Goal: Information Seeking & Learning: Learn about a topic

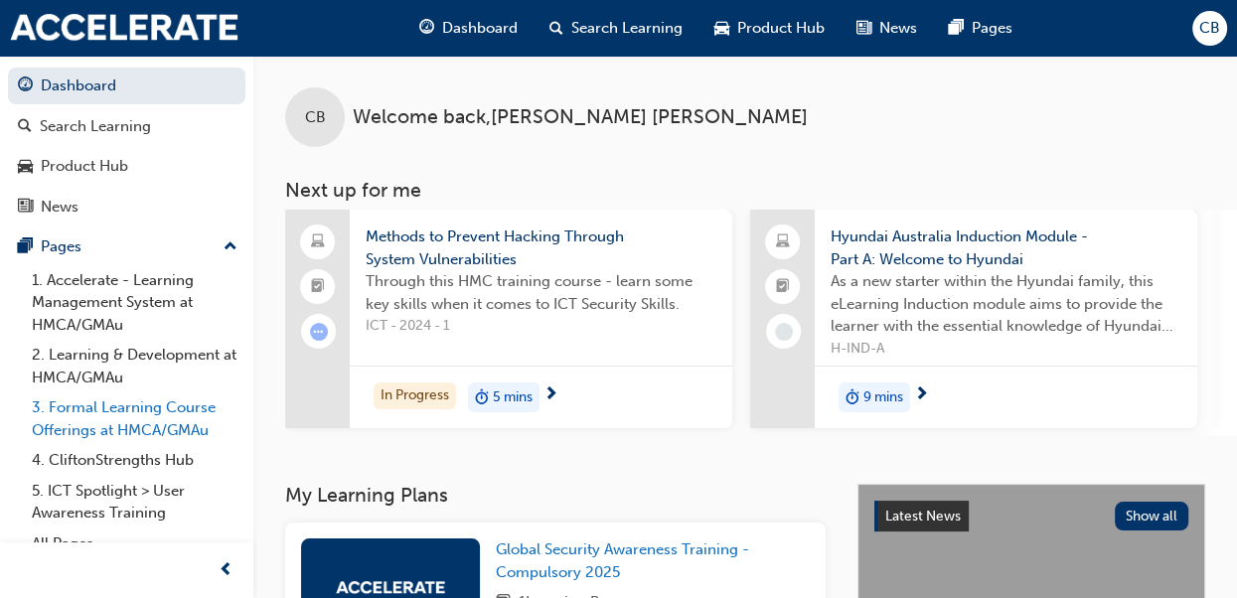
click at [151, 419] on link "3. Formal Learning Course Offerings at HMCA/GMAu" at bounding box center [135, 419] width 222 height 53
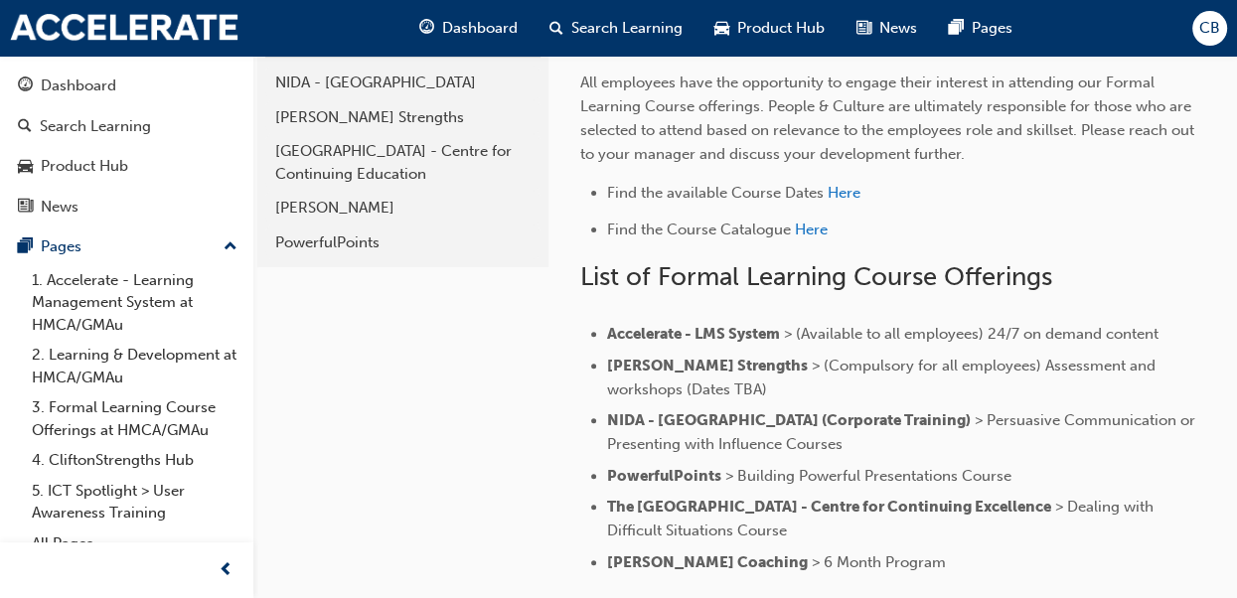
scroll to position [431, 0]
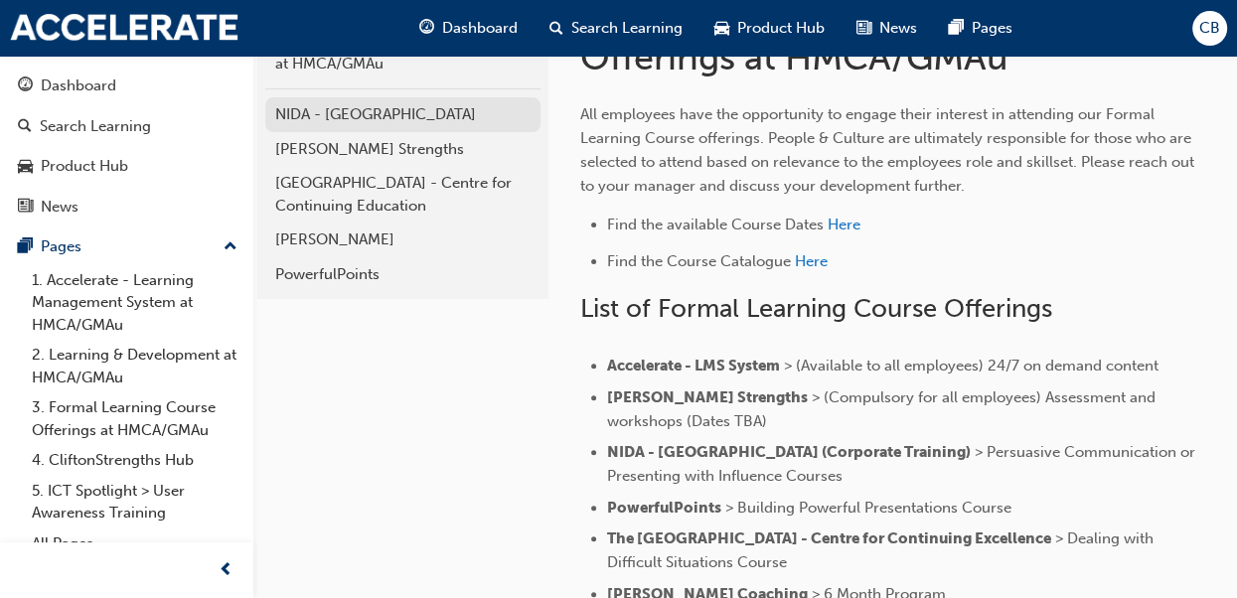
click at [324, 115] on div "NIDA - [GEOGRAPHIC_DATA]" at bounding box center [402, 114] width 255 height 23
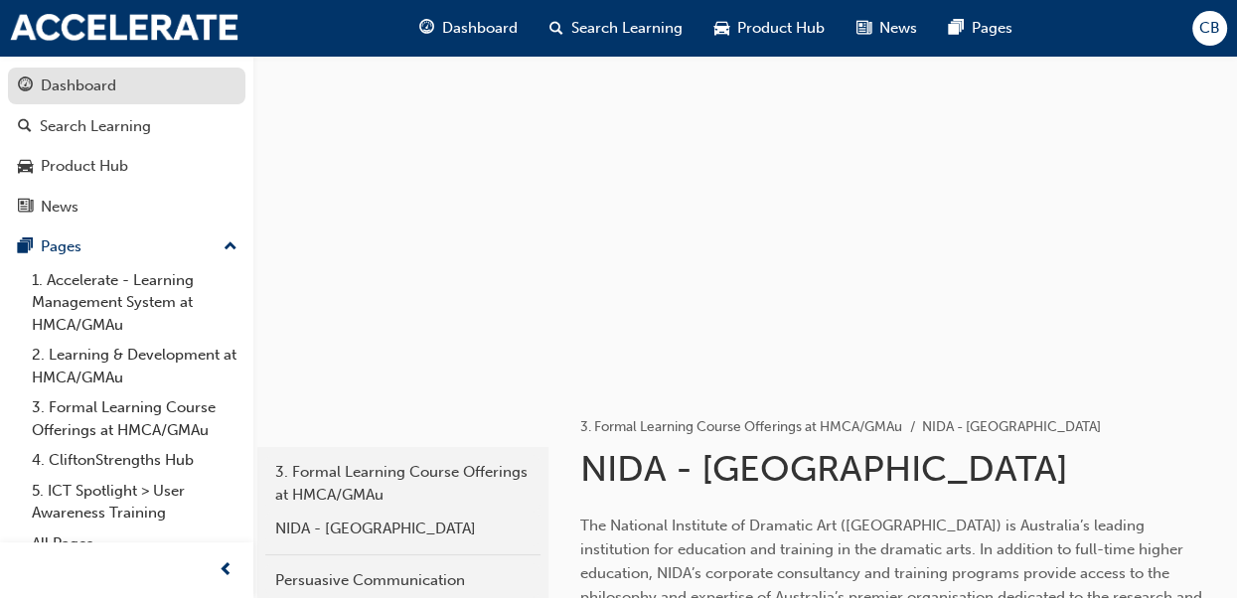
click at [68, 92] on div "Dashboard" at bounding box center [79, 86] width 76 height 23
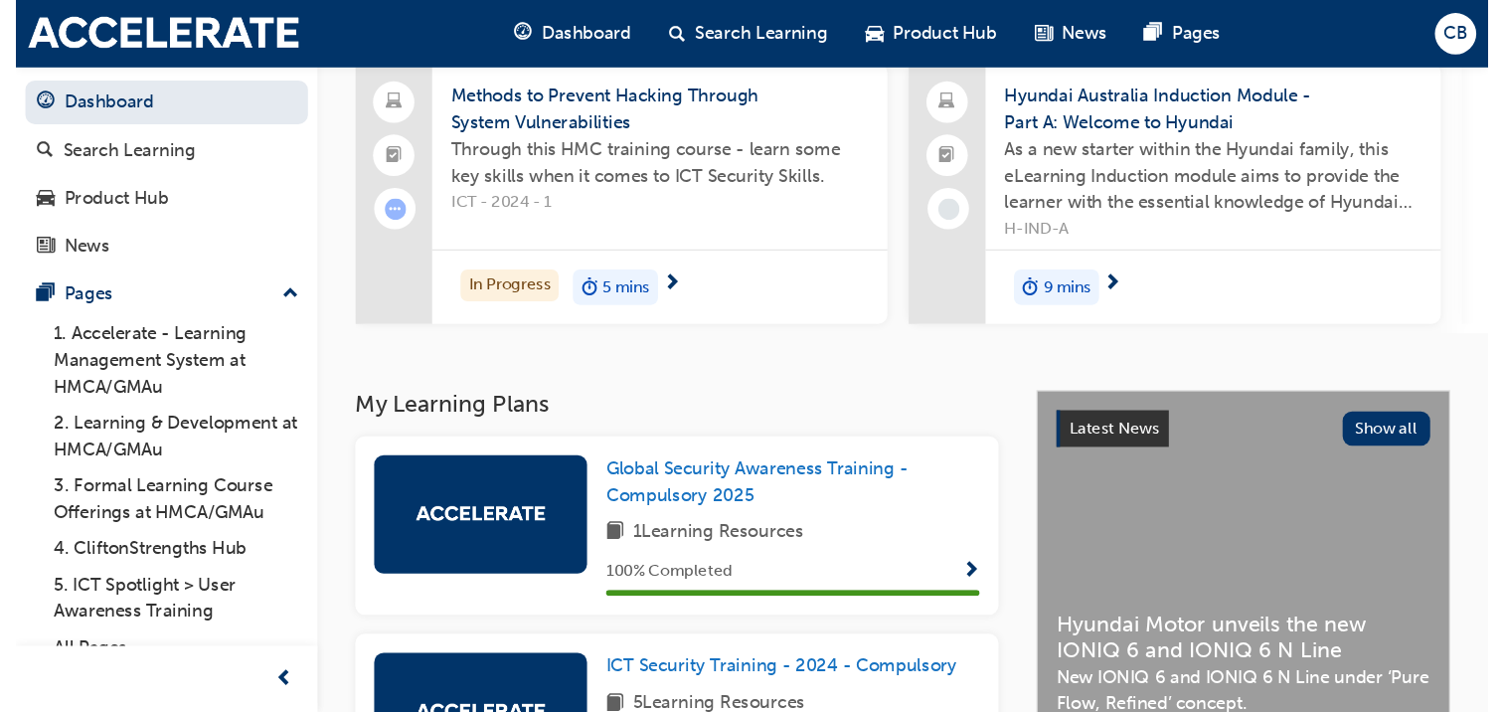
scroll to position [398, 0]
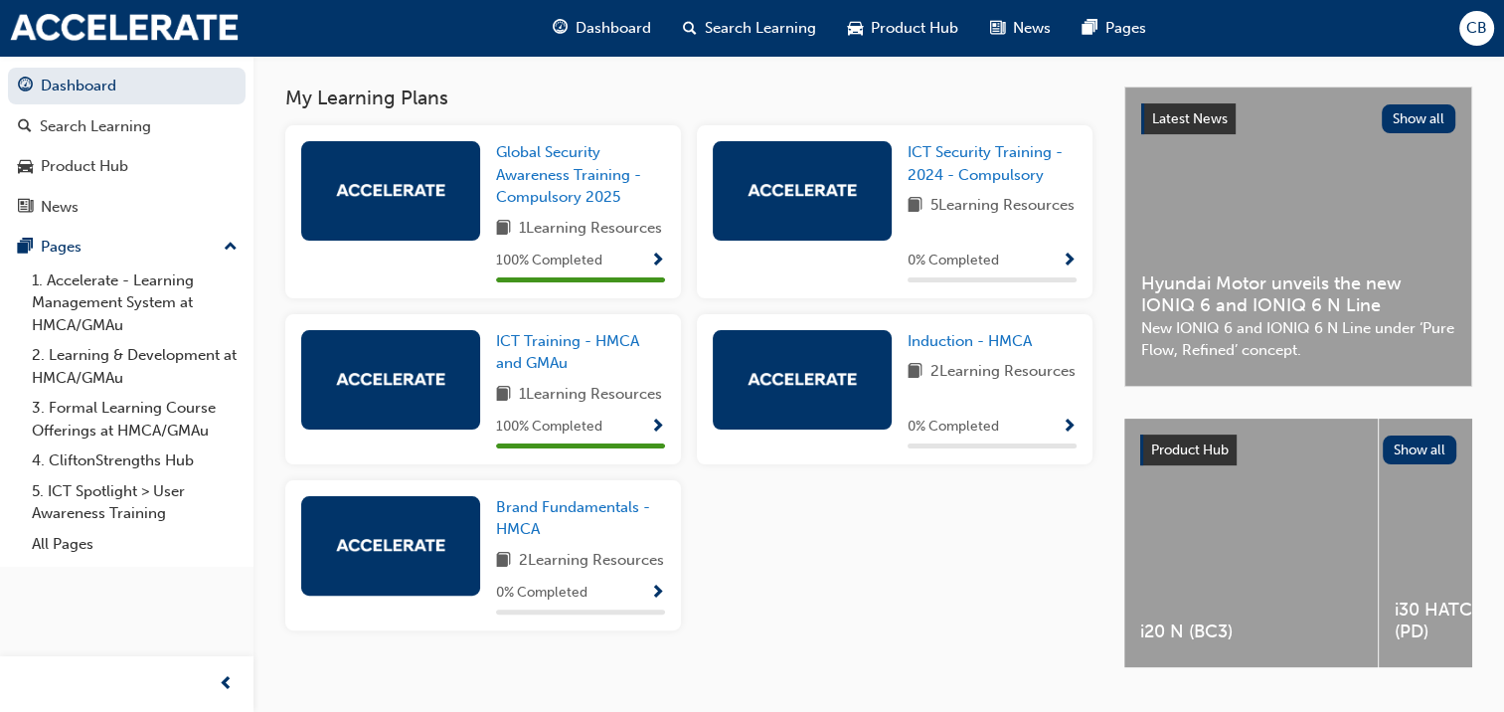
click at [1251, 299] on span "Hyundai Motor unveils the new IONIQ 6 and IONIQ 6 N Line" at bounding box center [1298, 294] width 314 height 45
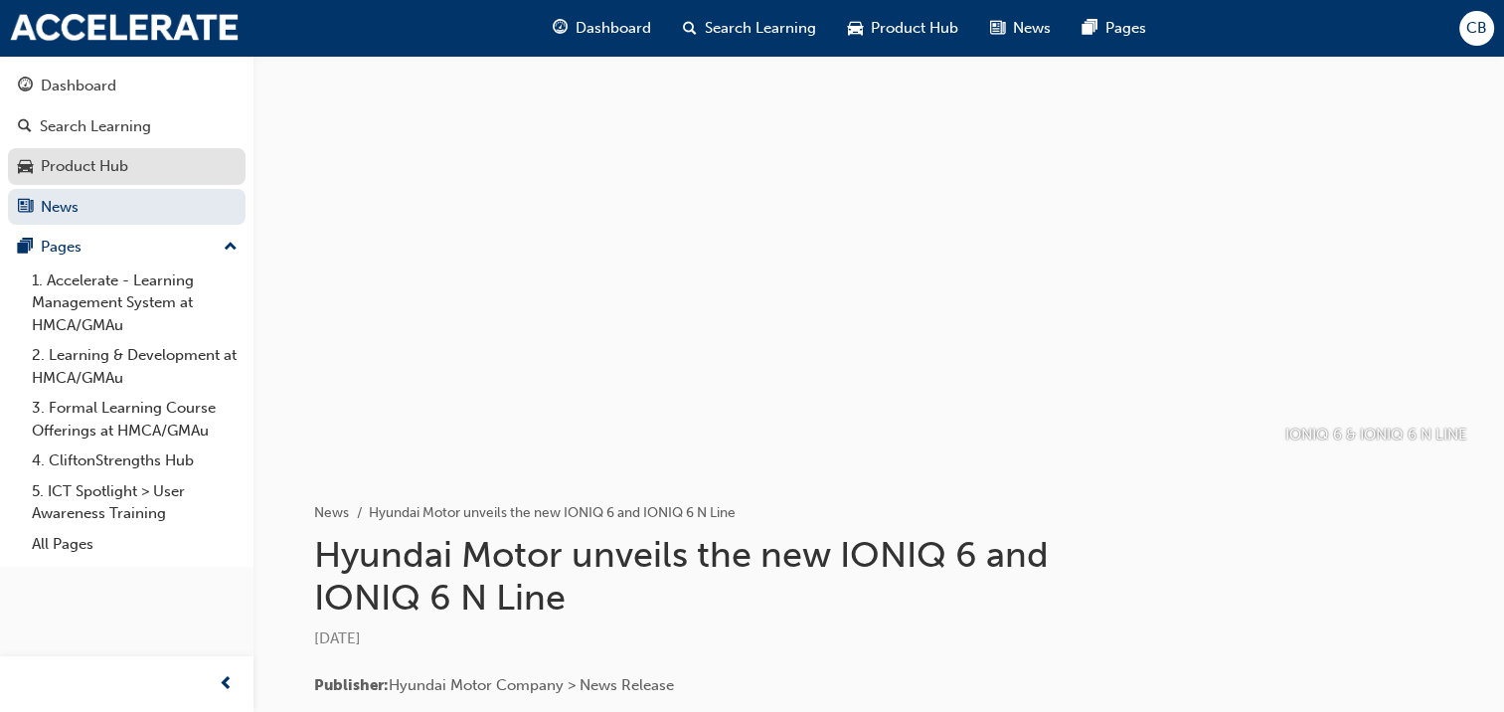
click at [57, 165] on div "Product Hub" at bounding box center [84, 166] width 87 height 23
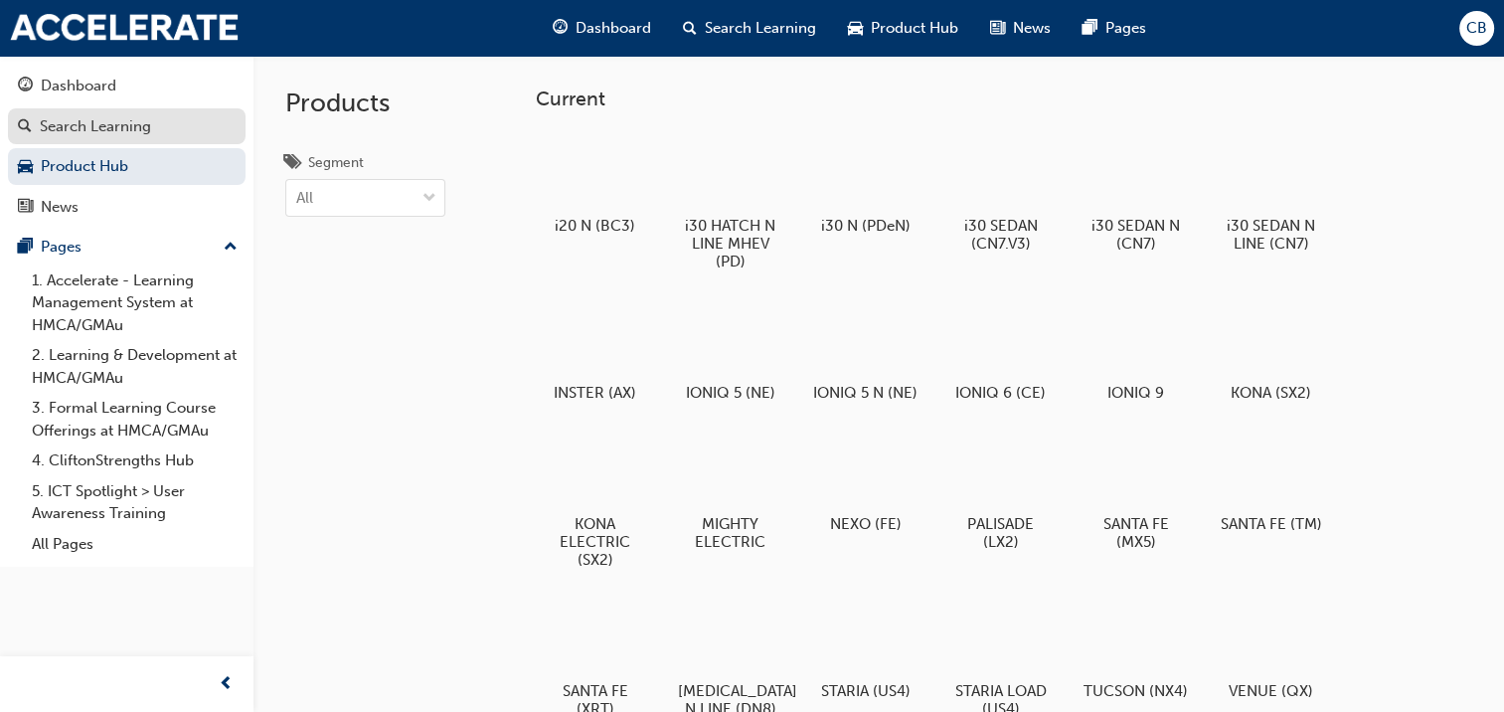
click at [81, 111] on link "Search Learning" at bounding box center [127, 126] width 238 height 37
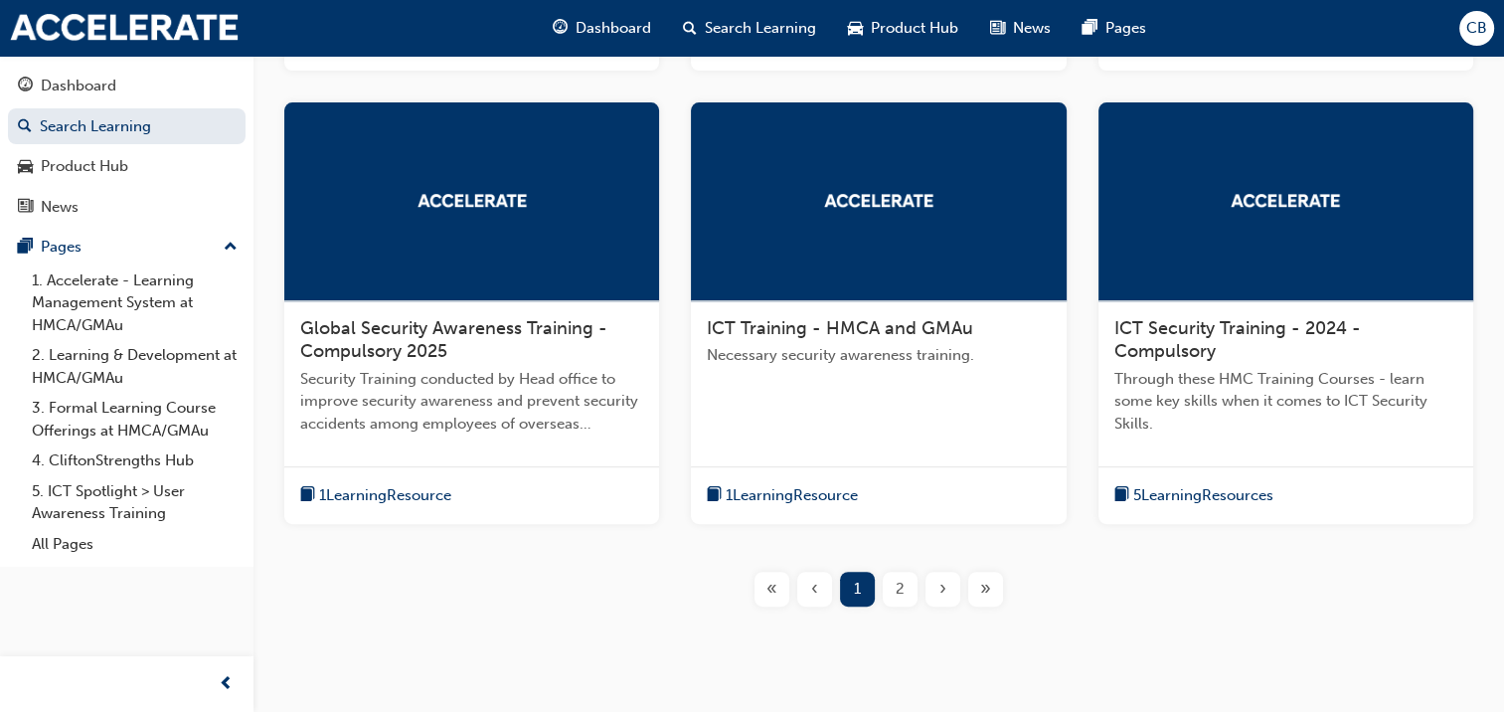
scroll to position [795, 0]
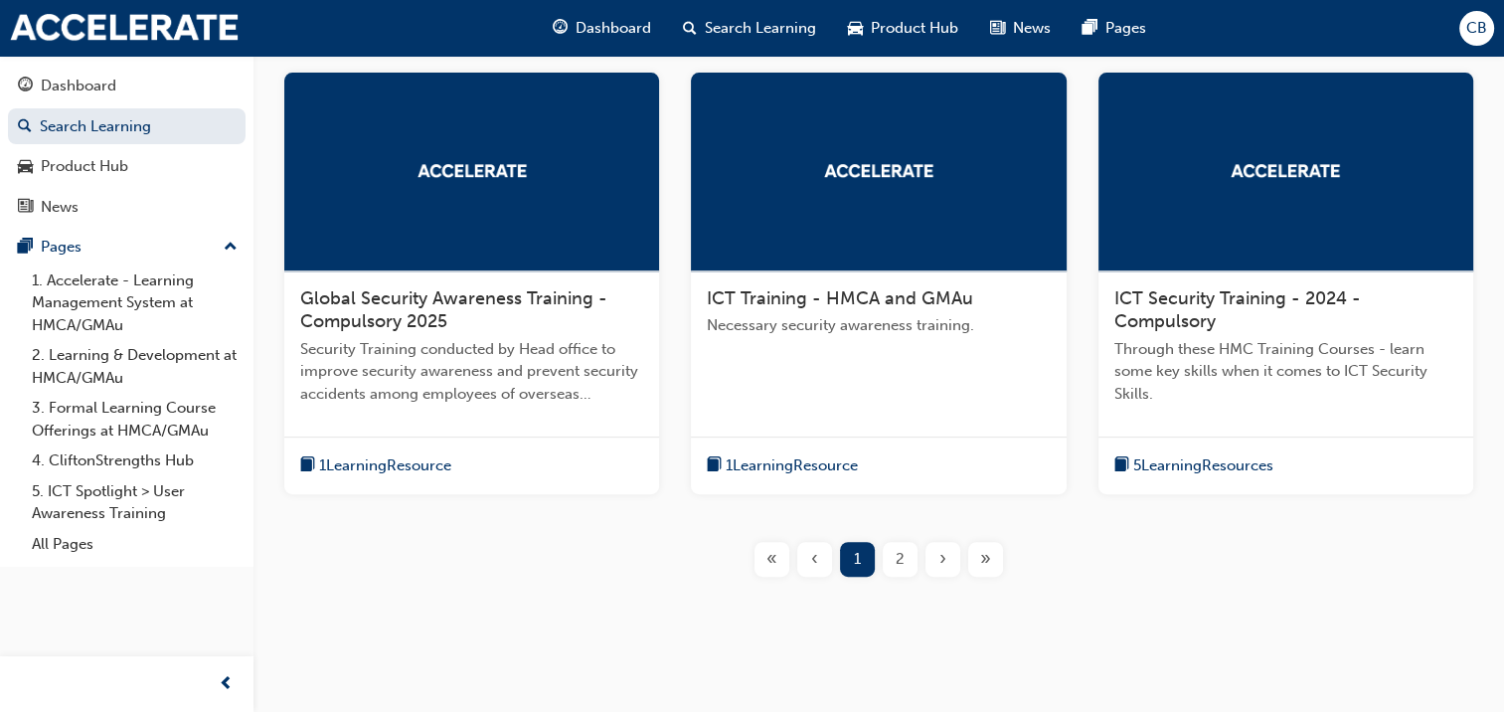
click at [902, 558] on span "2" at bounding box center [899, 559] width 9 height 23
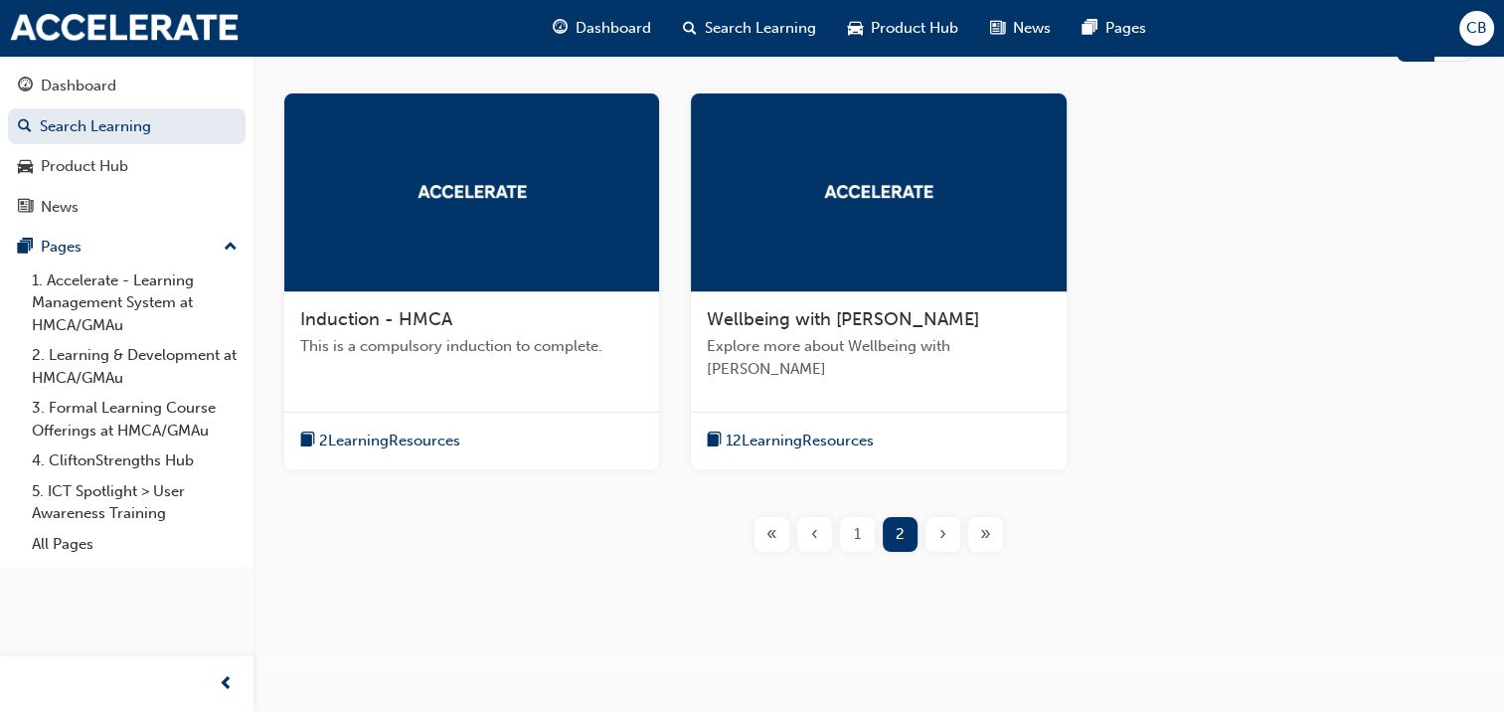
click at [859, 315] on span "Wellbeing with [PERSON_NAME]" at bounding box center [843, 319] width 272 height 22
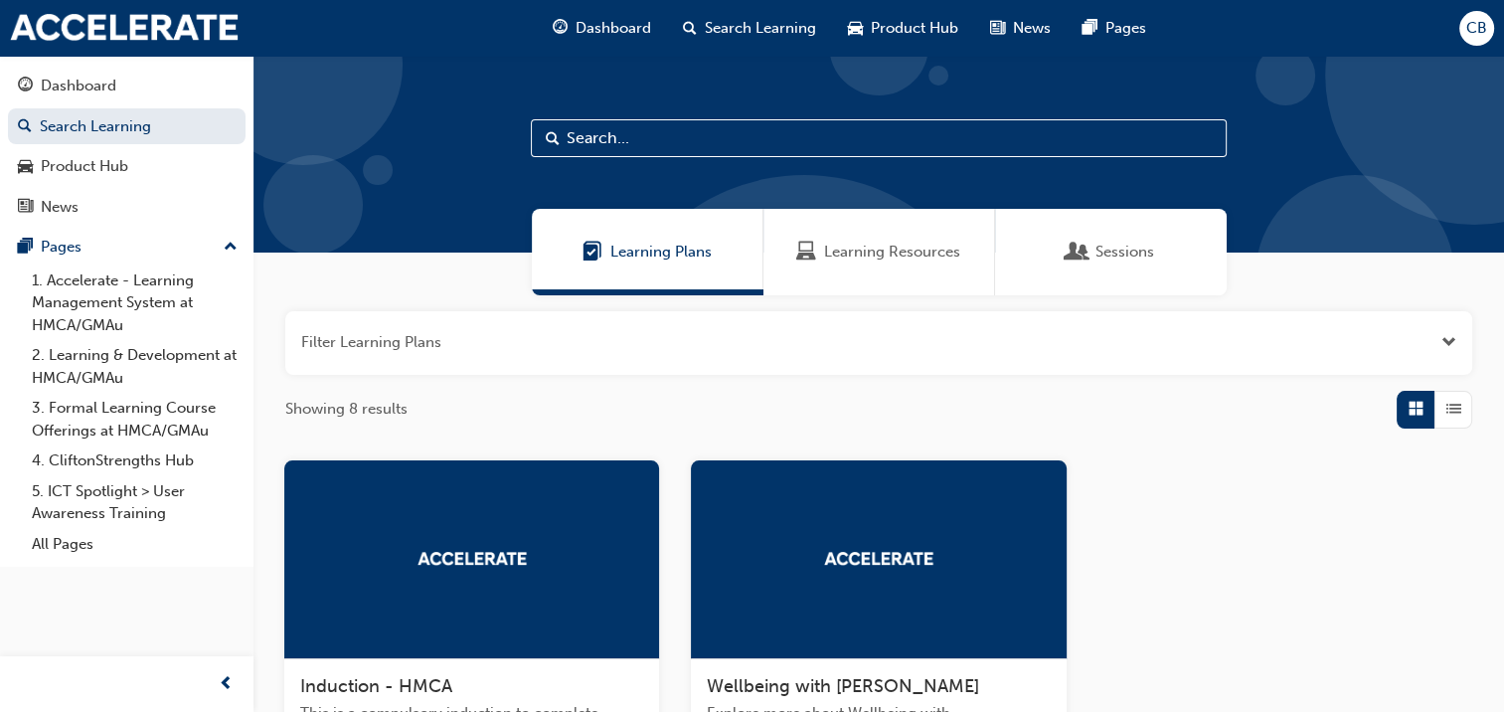
click at [887, 246] on span "Learning Resources" at bounding box center [892, 251] width 136 height 23
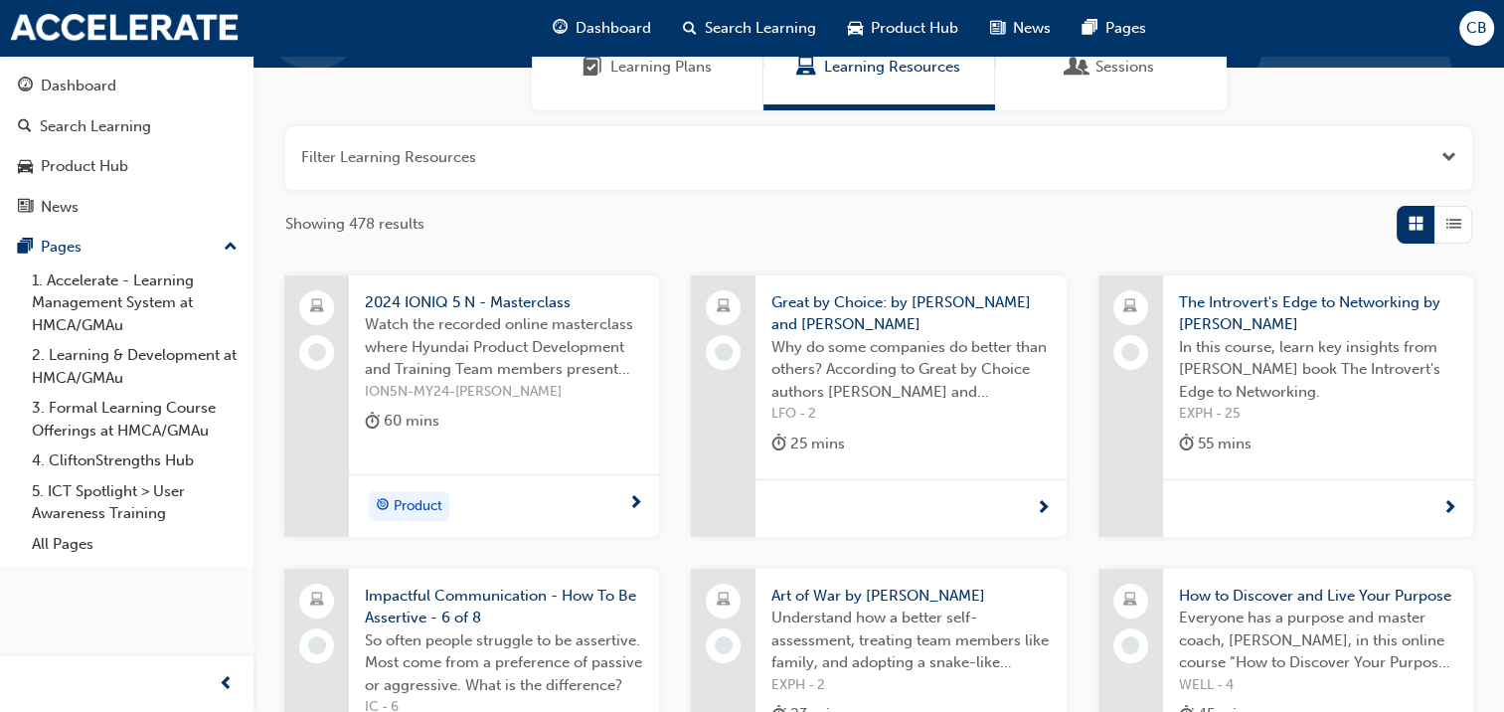
scroll to position [497, 0]
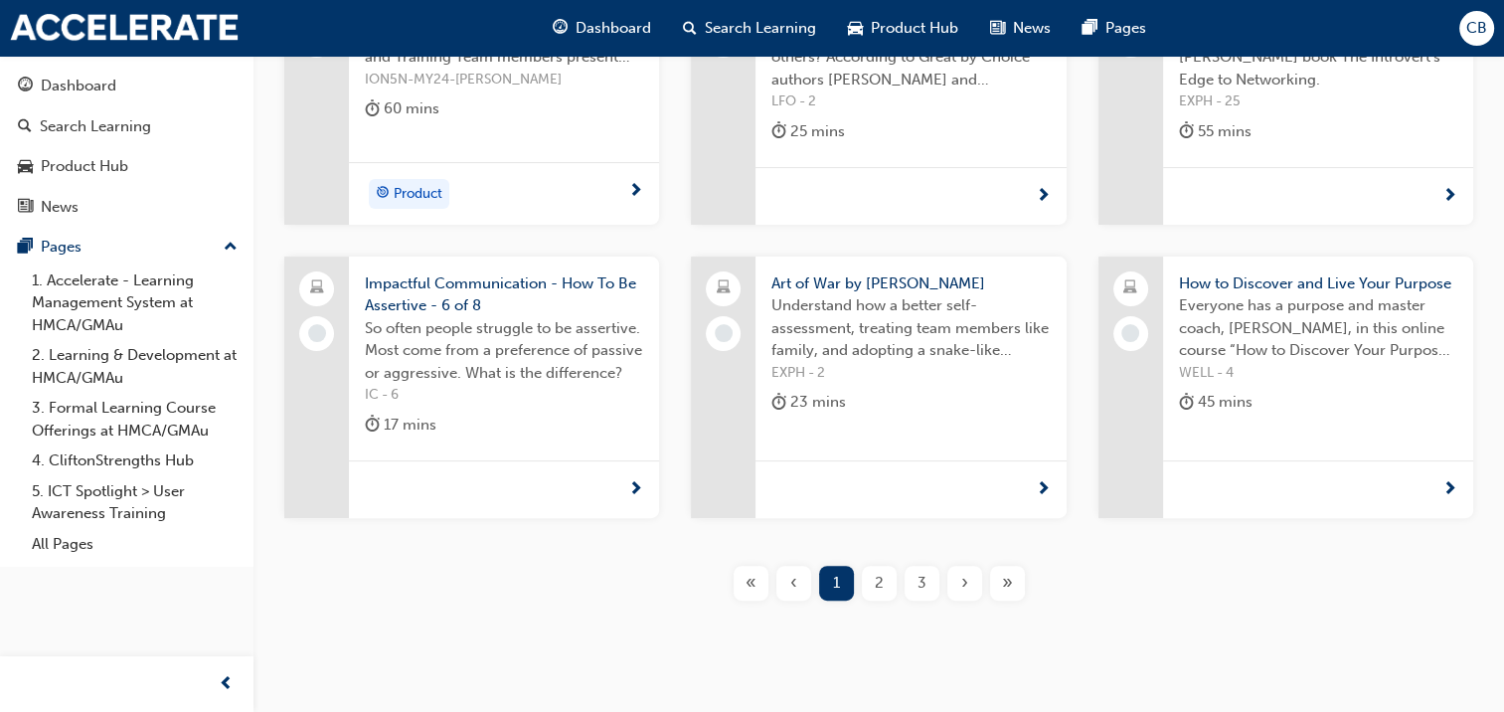
click at [877, 582] on span "2" at bounding box center [879, 582] width 9 height 23
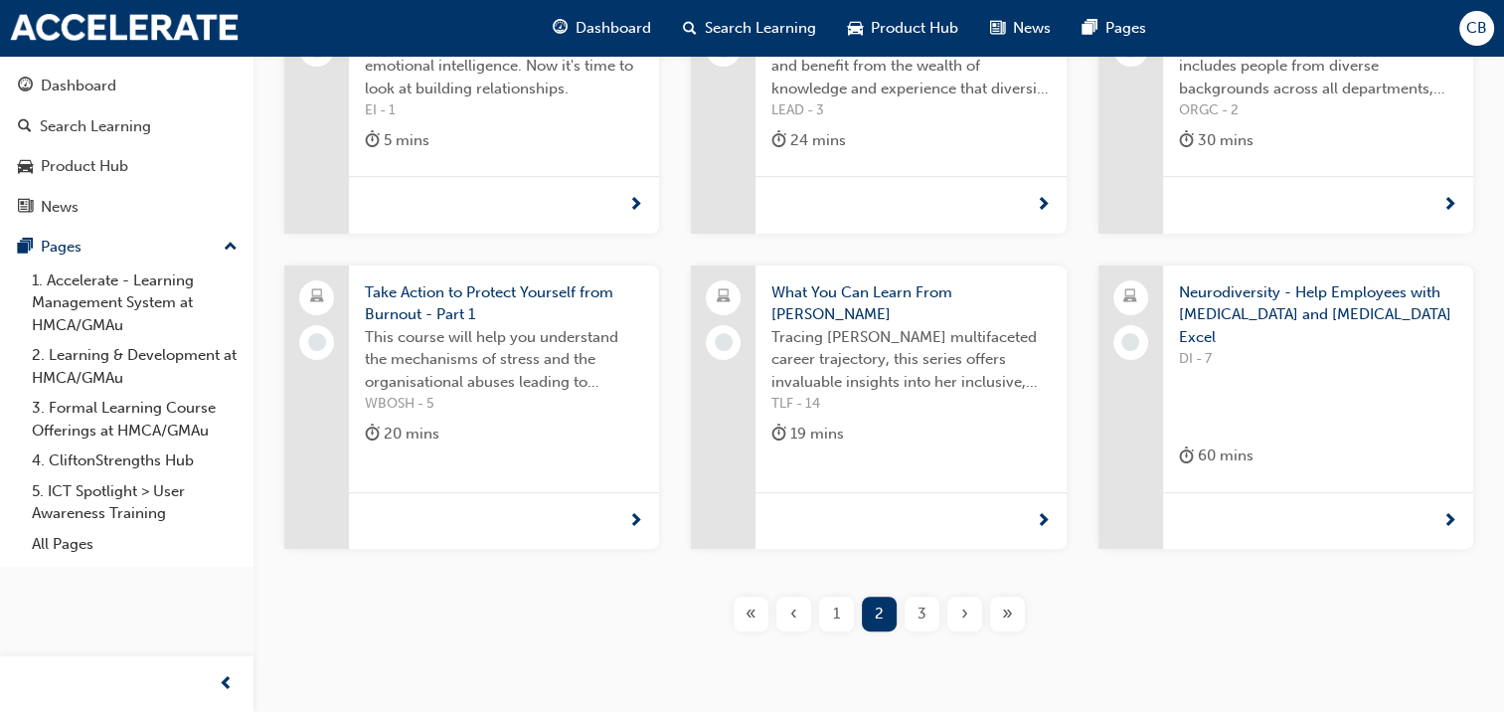
scroll to position [497, 0]
